Goal: Task Accomplishment & Management: Manage account settings

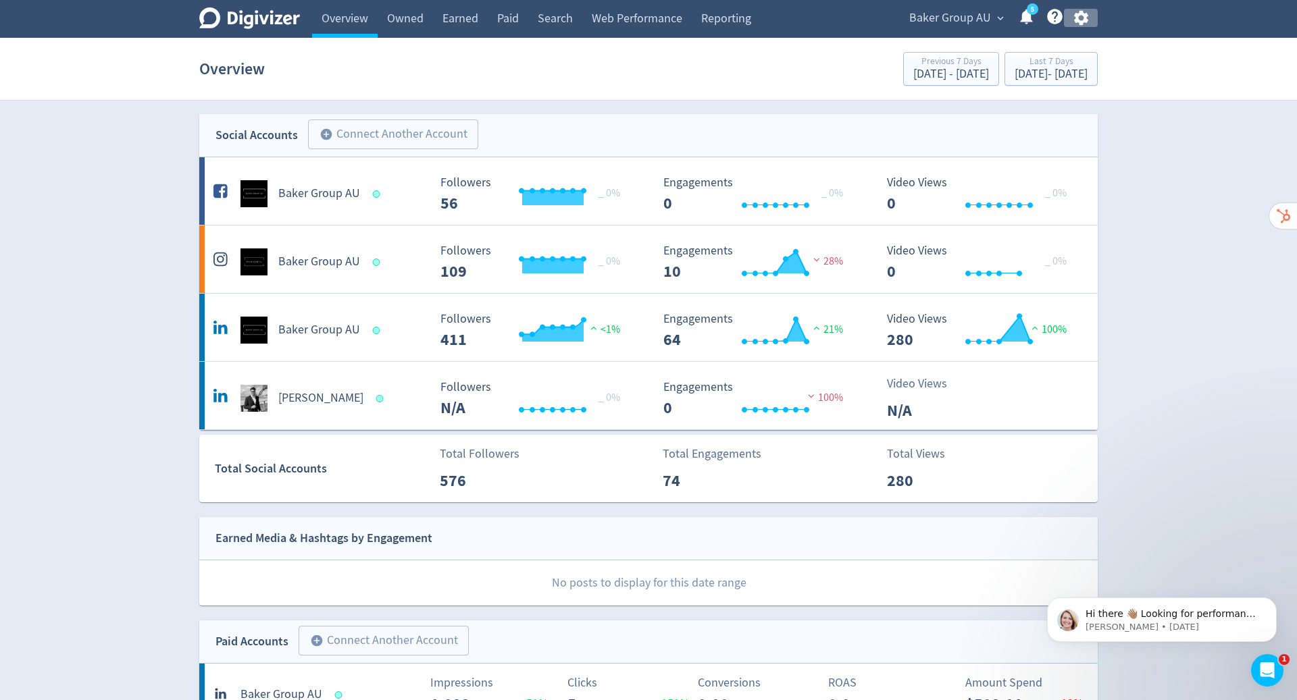
click at [1088, 17] on icon "button" at bounding box center [1081, 18] width 18 height 18
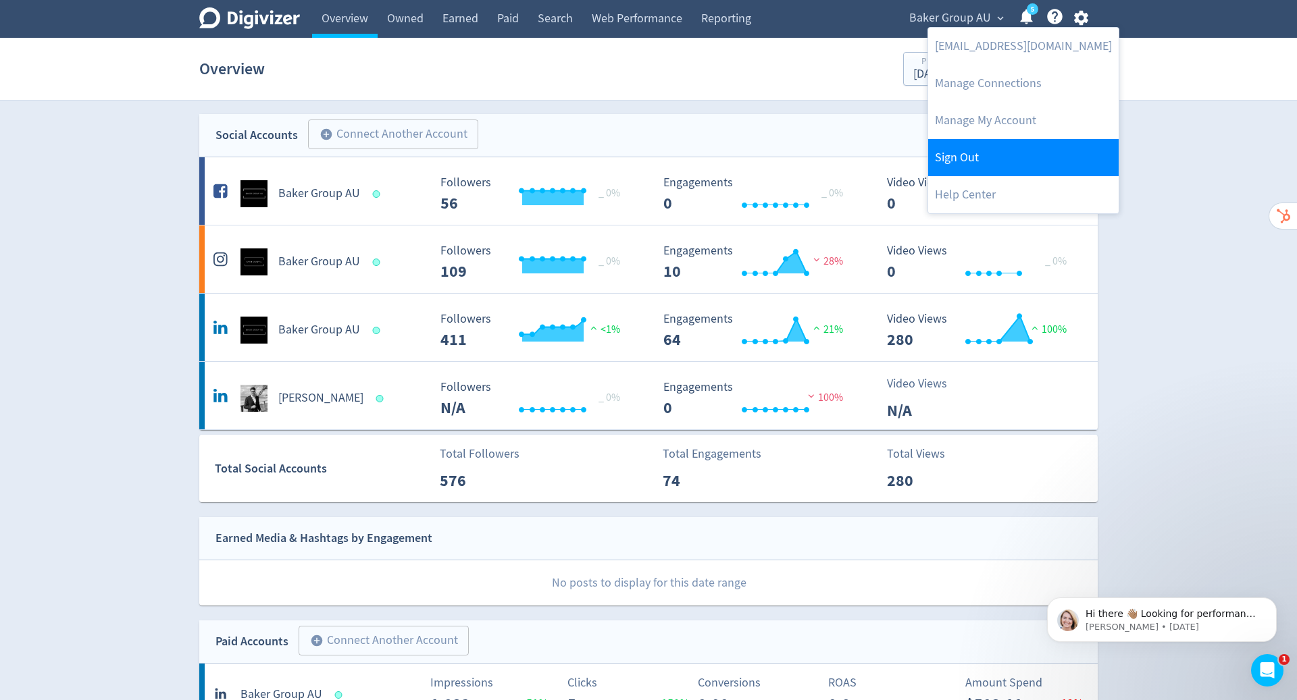
click at [1033, 163] on link "Sign Out" at bounding box center [1023, 157] width 190 height 37
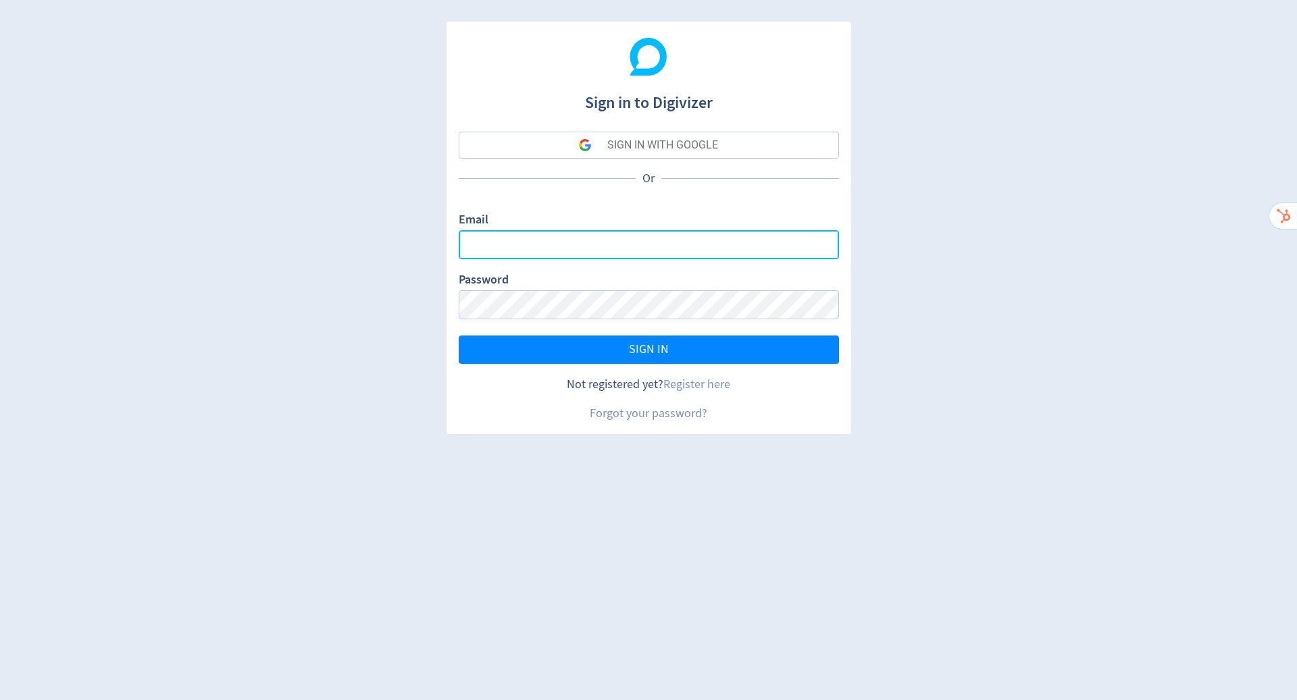
click at [751, 240] on input "Email" at bounding box center [649, 244] width 380 height 29
type input "hugo.mcmanus@digivizer.com"
